Goal: Task Accomplishment & Management: Use online tool/utility

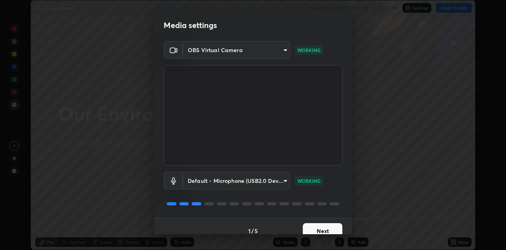
scroll to position [9, 0]
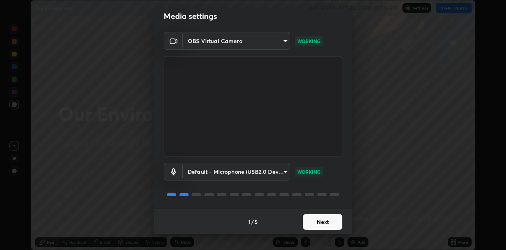
click at [308, 222] on button "Next" at bounding box center [323, 222] width 40 height 16
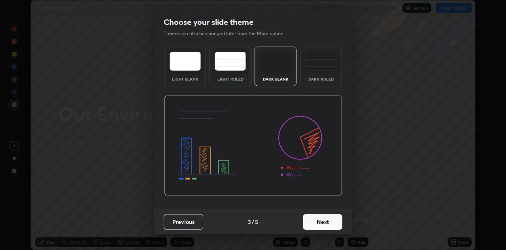
click at [309, 220] on button "Next" at bounding box center [323, 222] width 40 height 16
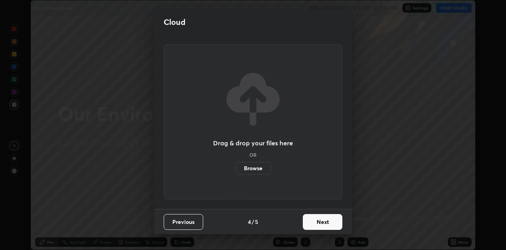
click at [309, 221] on button "Next" at bounding box center [323, 222] width 40 height 16
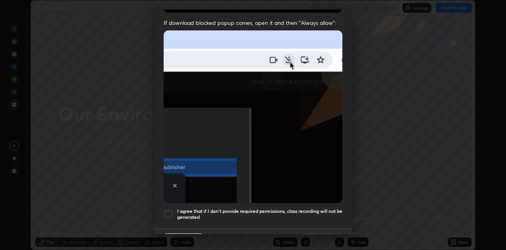
scroll to position [158, 0]
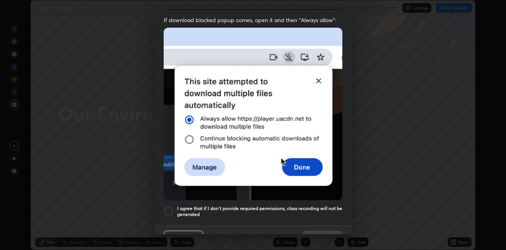
click at [169, 207] on div at bounding box center [168, 211] width 9 height 9
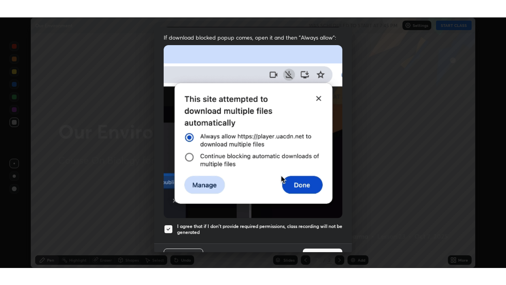
scroll to position [171, 0]
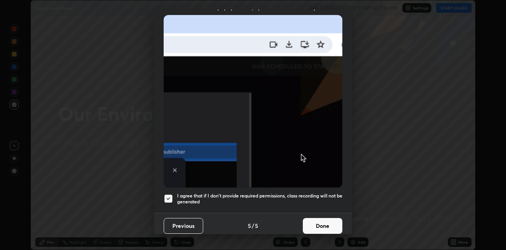
click at [315, 219] on button "Done" at bounding box center [323, 226] width 40 height 16
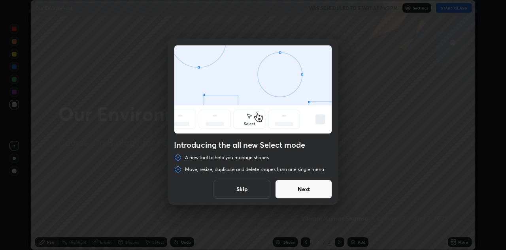
click at [286, 188] on button "Next" at bounding box center [303, 189] width 57 height 19
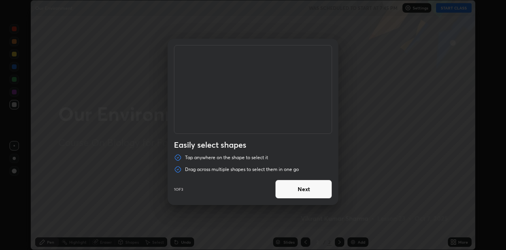
click at [291, 189] on button "Next" at bounding box center [303, 189] width 57 height 19
click at [296, 191] on button "Next" at bounding box center [303, 189] width 57 height 19
click at [295, 191] on button "Done" at bounding box center [303, 189] width 57 height 19
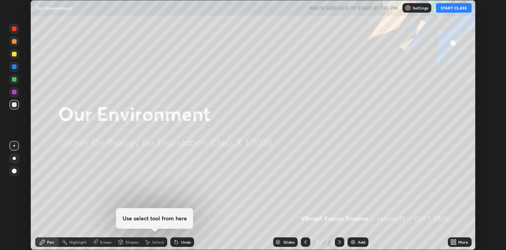
click at [455, 243] on icon at bounding box center [455, 244] width 2 height 2
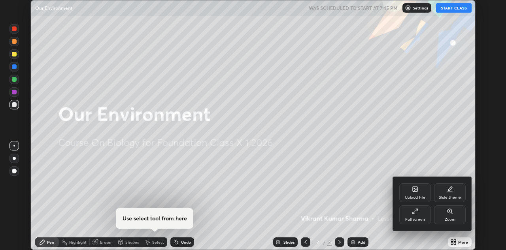
click at [415, 211] on icon at bounding box center [415, 211] width 6 height 6
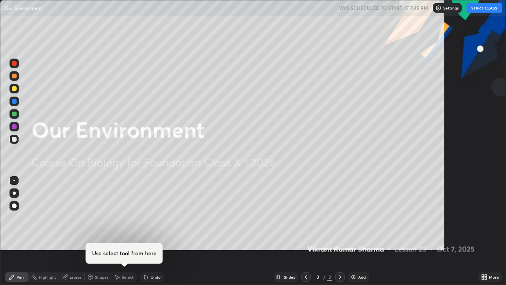
scroll to position [285, 506]
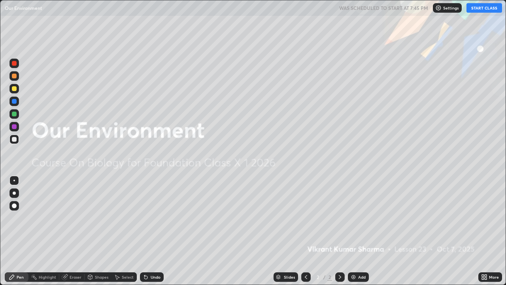
click at [477, 11] on button "START CLASS" at bounding box center [485, 7] width 36 height 9
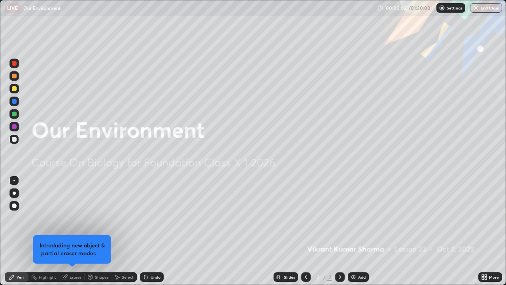
click at [356, 250] on div "Add" at bounding box center [358, 276] width 21 height 9
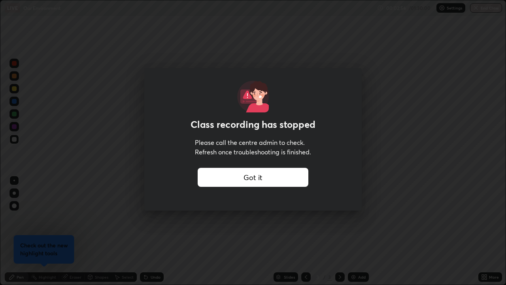
click at [234, 218] on div "Class recording has stopped Please call the centre admin to check. Refresh once…" at bounding box center [253, 142] width 506 height 285
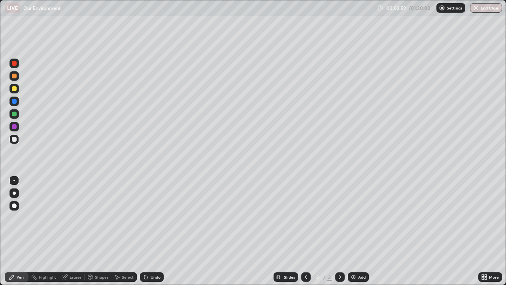
click at [16, 113] on div at bounding box center [14, 114] width 5 height 5
click at [14, 192] on div at bounding box center [14, 192] width 3 height 3
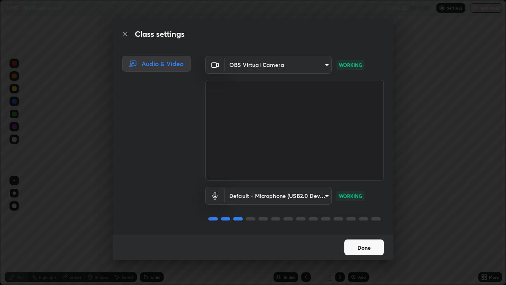
click at [351, 244] on button "Done" at bounding box center [365, 247] width 40 height 16
click at [355, 249] on button "Done" at bounding box center [365, 247] width 40 height 16
click at [358, 245] on button "Done" at bounding box center [365, 247] width 40 height 16
click at [355, 246] on button "Done" at bounding box center [365, 247] width 40 height 16
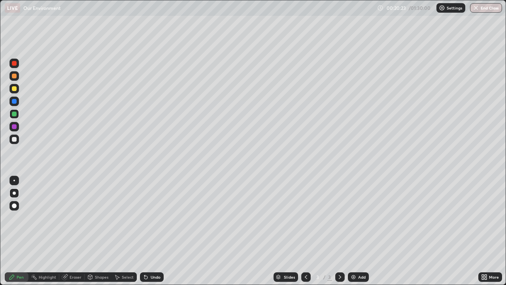
click at [14, 99] on div at bounding box center [14, 101] width 5 height 5
click at [14, 138] on div at bounding box center [14, 139] width 5 height 5
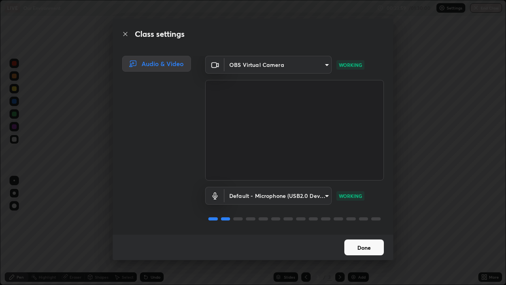
click at [355, 243] on button "Done" at bounding box center [365, 247] width 40 height 16
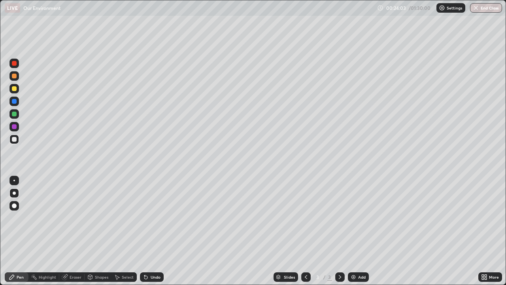
click at [14, 128] on div at bounding box center [14, 126] width 5 height 5
click at [14, 112] on div at bounding box center [14, 114] width 5 height 5
click at [14, 104] on div at bounding box center [13, 101] width 9 height 9
click at [13, 140] on div at bounding box center [14, 139] width 5 height 5
click at [94, 250] on div "Shapes" at bounding box center [98, 276] width 27 height 9
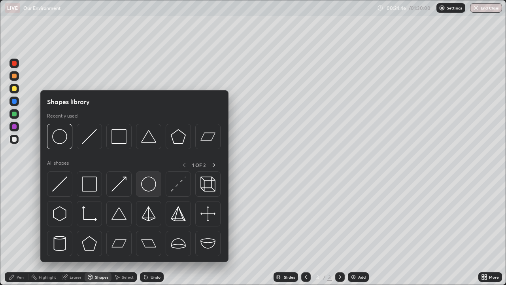
click at [149, 183] on img at bounding box center [148, 183] width 15 height 15
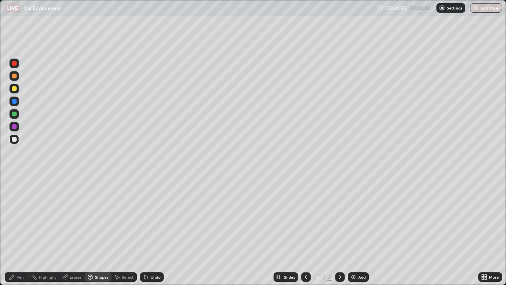
click at [149, 250] on div "Undo" at bounding box center [152, 276] width 24 height 9
click at [20, 250] on div "Pen" at bounding box center [20, 277] width 7 height 4
click at [13, 112] on div at bounding box center [14, 114] width 5 height 5
click at [15, 88] on div at bounding box center [14, 88] width 5 height 5
click at [16, 102] on div at bounding box center [14, 101] width 5 height 5
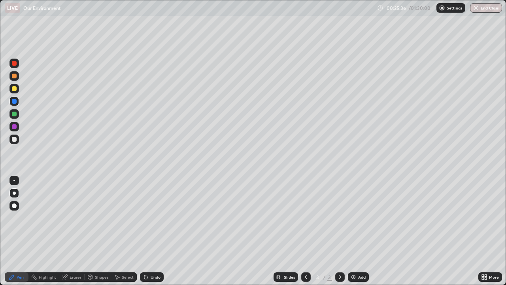
click at [13, 87] on div at bounding box center [14, 88] width 5 height 5
click at [15, 79] on div at bounding box center [13, 75] width 9 height 9
click at [12, 87] on div at bounding box center [14, 88] width 5 height 5
click at [15, 66] on div at bounding box center [13, 63] width 9 height 9
click at [15, 138] on div at bounding box center [14, 139] width 5 height 5
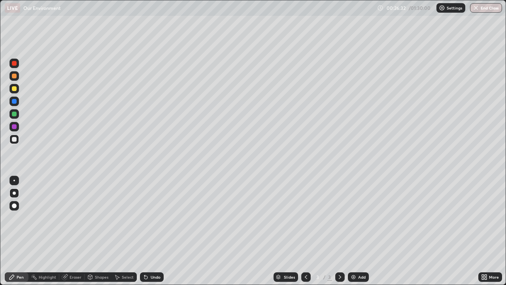
click at [15, 113] on div at bounding box center [14, 114] width 5 height 5
click at [351, 250] on img at bounding box center [354, 277] width 6 height 6
click at [15, 139] on div at bounding box center [14, 139] width 5 height 5
click at [13, 129] on div at bounding box center [14, 126] width 5 height 5
click at [15, 113] on div at bounding box center [14, 114] width 5 height 5
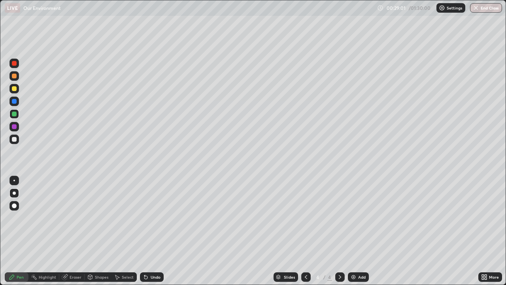
click at [144, 250] on icon at bounding box center [144, 275] width 1 height 1
click at [16, 128] on div at bounding box center [14, 126] width 5 height 5
click at [15, 139] on div at bounding box center [14, 139] width 5 height 5
click at [15, 114] on div at bounding box center [14, 114] width 5 height 5
click at [15, 100] on div at bounding box center [14, 101] width 5 height 5
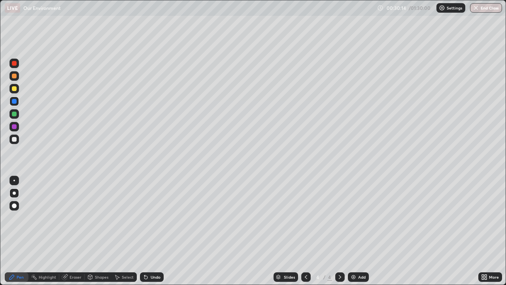
click at [17, 89] on div at bounding box center [13, 88] width 9 height 9
click at [148, 250] on icon at bounding box center [146, 277] width 6 height 6
click at [151, 250] on div "Undo" at bounding box center [156, 277] width 10 height 4
click at [150, 250] on div "Undo" at bounding box center [152, 276] width 24 height 9
click at [14, 76] on div at bounding box center [14, 76] width 5 height 5
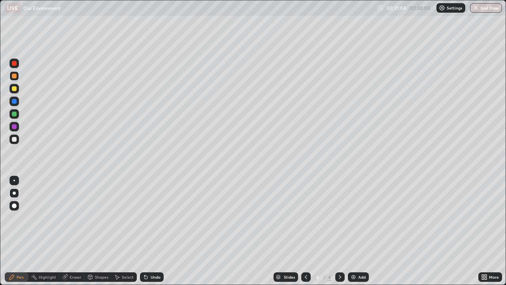
click at [15, 141] on div at bounding box center [14, 139] width 5 height 5
click at [303, 250] on icon at bounding box center [306, 277] width 6 height 6
click at [339, 250] on icon at bounding box center [340, 277] width 6 height 6
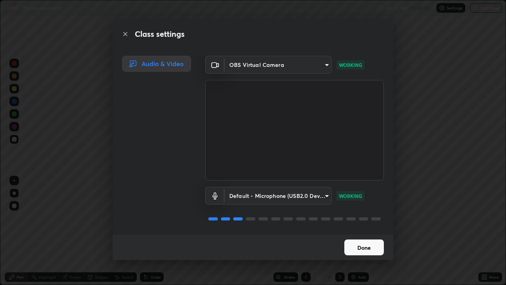
click at [345, 243] on button "Done" at bounding box center [365, 247] width 40 height 16
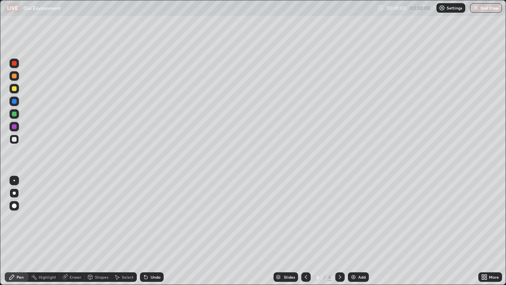
click at [338, 250] on icon at bounding box center [340, 277] width 6 height 6
click at [352, 250] on img at bounding box center [354, 277] width 6 height 6
click at [15, 90] on div at bounding box center [14, 88] width 5 height 5
click at [14, 140] on div at bounding box center [14, 139] width 5 height 5
click at [14, 138] on div at bounding box center [14, 139] width 5 height 5
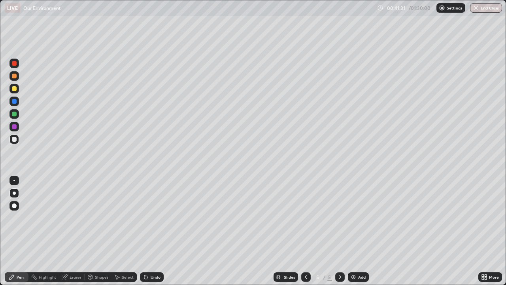
click at [14, 126] on div at bounding box center [14, 126] width 5 height 5
click at [15, 89] on div at bounding box center [14, 88] width 5 height 5
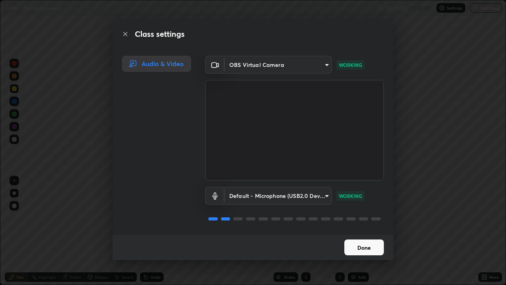
click at [366, 245] on button "Done" at bounding box center [365, 247] width 40 height 16
click at [348, 245] on button "Done" at bounding box center [365, 247] width 40 height 16
click at [358, 243] on button "Done" at bounding box center [365, 247] width 40 height 16
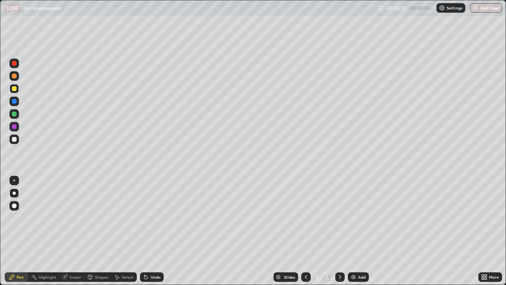
click at [354, 250] on img at bounding box center [354, 277] width 6 height 6
click at [16, 137] on div at bounding box center [14, 139] width 5 height 5
click at [14, 191] on div at bounding box center [14, 192] width 3 height 3
click at [13, 127] on div at bounding box center [14, 126] width 5 height 5
click at [15, 112] on div at bounding box center [14, 114] width 5 height 5
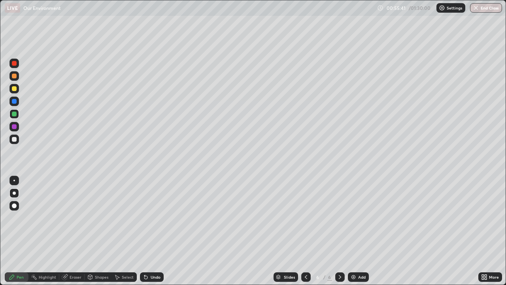
click at [15, 139] on div at bounding box center [14, 139] width 5 height 5
click at [15, 114] on div at bounding box center [14, 114] width 5 height 5
click at [15, 102] on div at bounding box center [14, 101] width 5 height 5
click at [13, 139] on div at bounding box center [14, 139] width 5 height 5
click at [16, 127] on div at bounding box center [14, 126] width 5 height 5
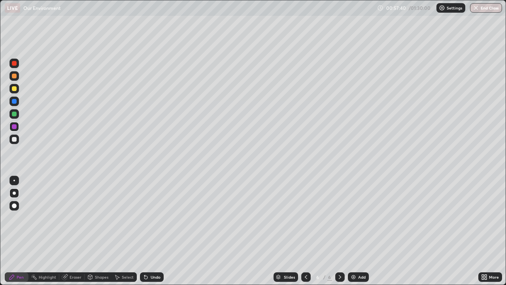
click at [16, 138] on div at bounding box center [14, 139] width 5 height 5
click at [15, 114] on div at bounding box center [14, 114] width 5 height 5
click at [14, 102] on div at bounding box center [14, 101] width 5 height 5
click at [15, 137] on div at bounding box center [14, 139] width 5 height 5
click at [15, 76] on div at bounding box center [14, 76] width 5 height 5
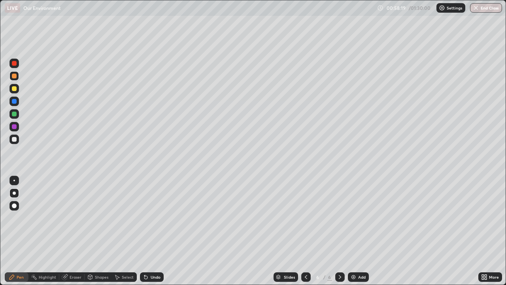
click at [16, 140] on div at bounding box center [14, 139] width 5 height 5
click at [14, 76] on div at bounding box center [14, 76] width 5 height 5
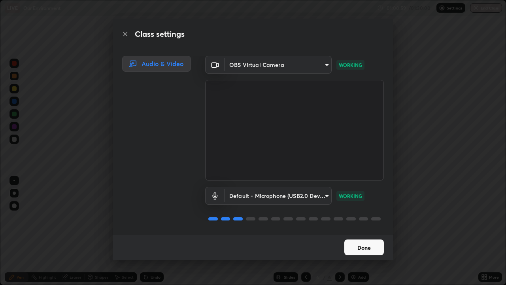
click at [358, 246] on button "Done" at bounding box center [365, 247] width 40 height 16
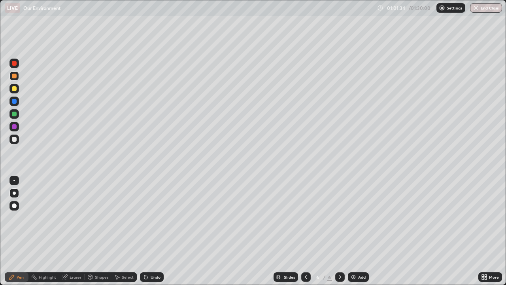
click at [15, 139] on div at bounding box center [14, 139] width 5 height 5
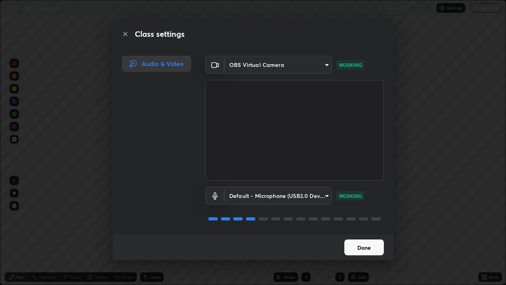
click at [357, 246] on button "Done" at bounding box center [365, 247] width 40 height 16
click at [346, 244] on button "Done" at bounding box center [365, 247] width 40 height 16
click at [349, 250] on button "Done" at bounding box center [365, 247] width 40 height 16
click at [357, 243] on button "Done" at bounding box center [365, 247] width 40 height 16
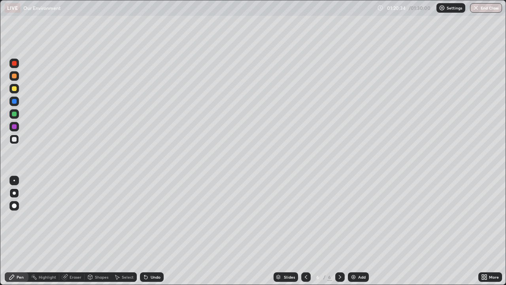
click at [479, 10] on button "End Class" at bounding box center [486, 7] width 32 height 9
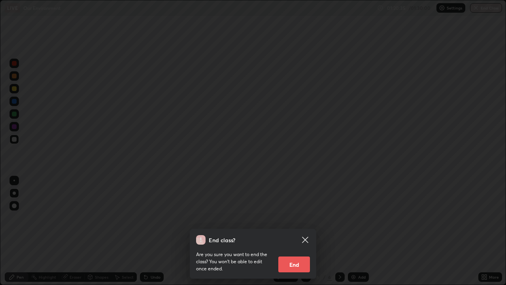
click at [301, 250] on button "End" at bounding box center [295, 264] width 32 height 16
